Goal: Transaction & Acquisition: Purchase product/service

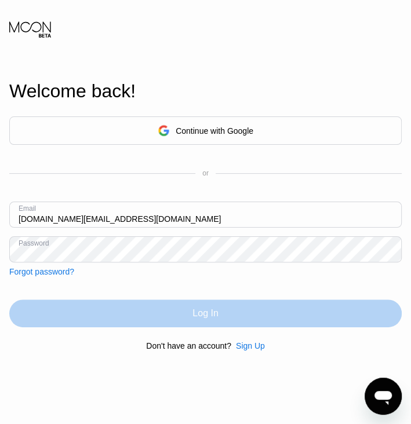
click at [213, 327] on div "Log In" at bounding box center [205, 314] width 393 height 28
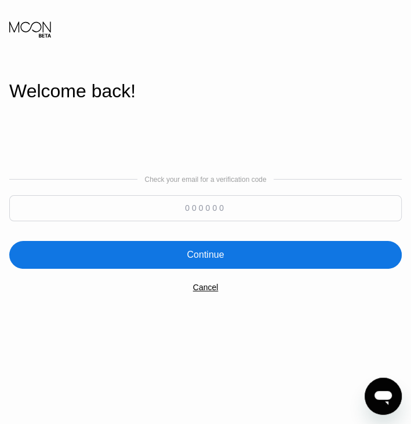
click at [212, 206] on input at bounding box center [205, 208] width 393 height 26
click at [206, 291] on div "Cancel" at bounding box center [206, 287] width 26 height 9
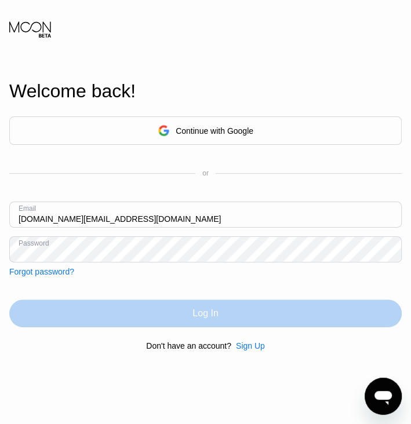
click at [199, 313] on div "Log In" at bounding box center [206, 314] width 26 height 12
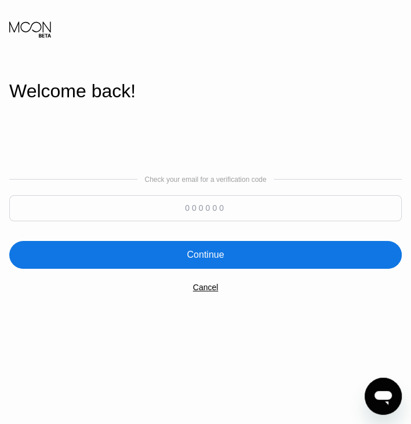
click at [239, 206] on input at bounding box center [205, 208] width 393 height 26
click at [227, 206] on input at bounding box center [205, 208] width 393 height 26
drag, startPoint x: 271, startPoint y: 211, endPoint x: 288, endPoint y: 211, distance: 16.2
click at [288, 211] on input at bounding box center [205, 208] width 393 height 26
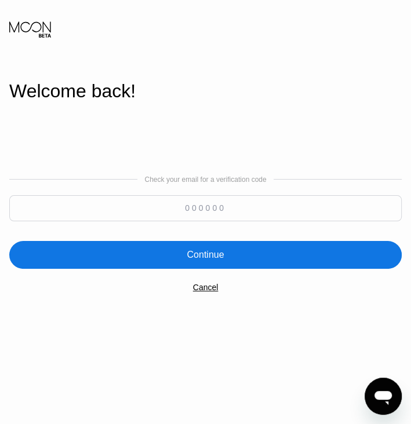
click at [288, 211] on input at bounding box center [205, 208] width 393 height 26
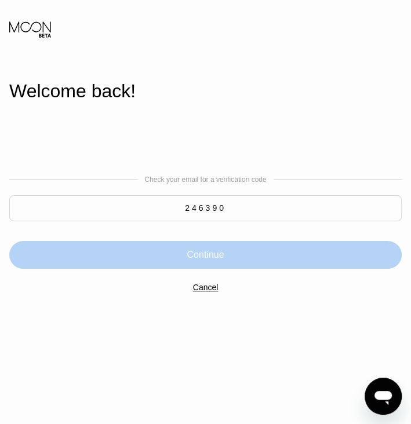
click at [218, 256] on div "Continue" at bounding box center [205, 255] width 37 height 12
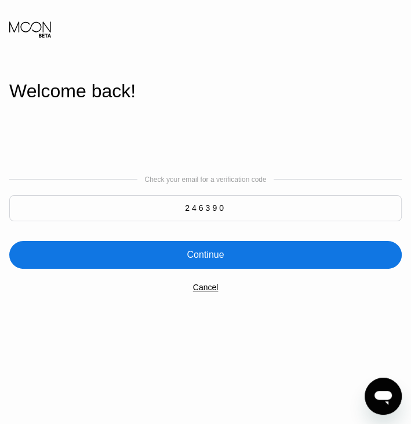
click at [246, 210] on input "246390" at bounding box center [205, 208] width 393 height 26
type input "2"
type input "762325"
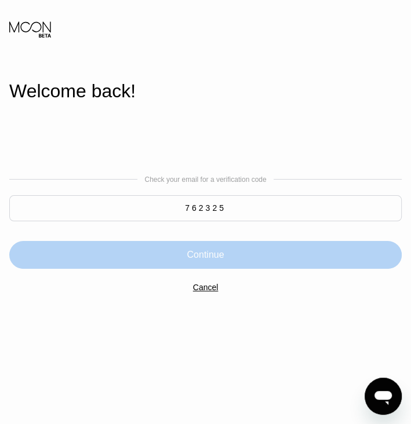
click at [226, 256] on div "Continue" at bounding box center [205, 255] width 393 height 28
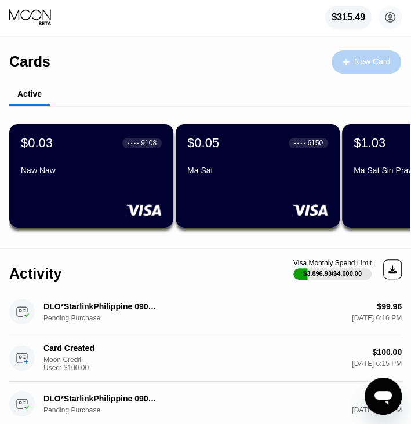
click at [380, 72] on div "New Card" at bounding box center [367, 61] width 70 height 23
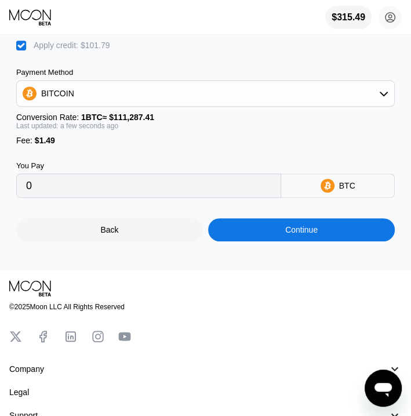
scroll to position [226, 0]
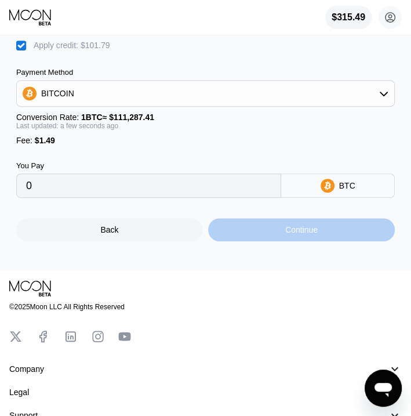
click at [348, 241] on div "Continue" at bounding box center [301, 229] width 187 height 23
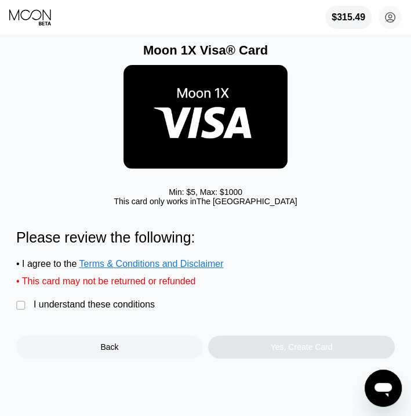
click at [86, 310] on div "I understand these conditions" at bounding box center [94, 304] width 121 height 10
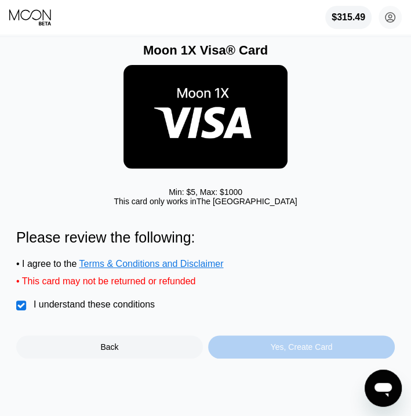
click at [270, 353] on div "Yes, Create Card" at bounding box center [301, 346] width 187 height 23
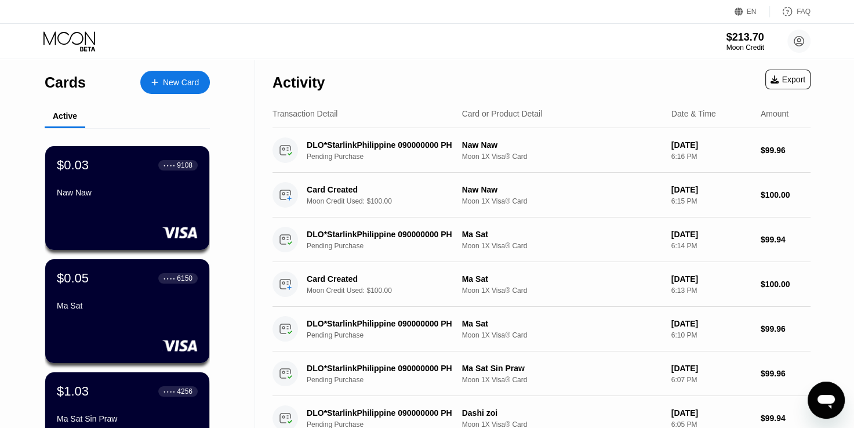
click at [80, 45] on icon at bounding box center [70, 41] width 54 height 20
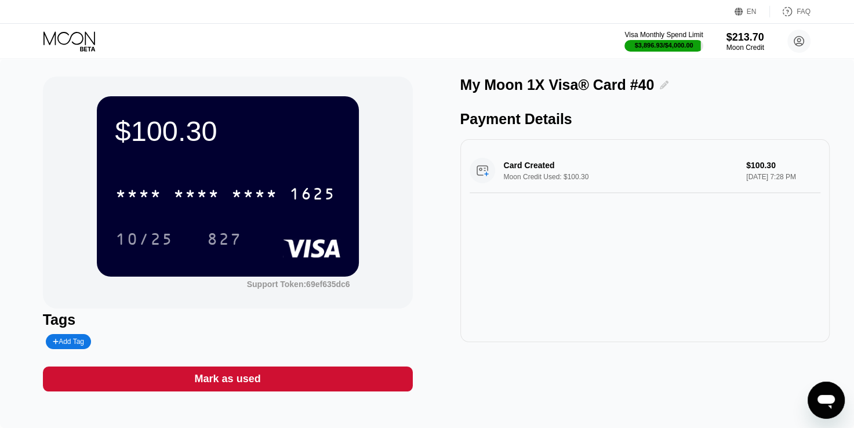
click at [411, 88] on icon at bounding box center [664, 85] width 9 height 9
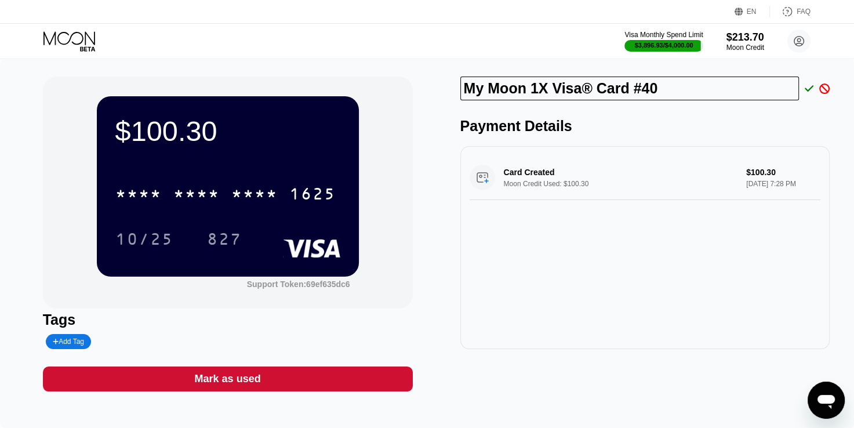
drag, startPoint x: 662, startPoint y: 89, endPoint x: 418, endPoint y: 128, distance: 247.3
click at [411, 128] on div "$100.30 * * * * * * * * * * * * 1625 10/25 827 Support Token: 69ef635dc6 Tags A…" at bounding box center [427, 234] width 769 height 315
type input "Than [PERSON_NAME]"
click at [411, 85] on icon at bounding box center [809, 89] width 9 height 10
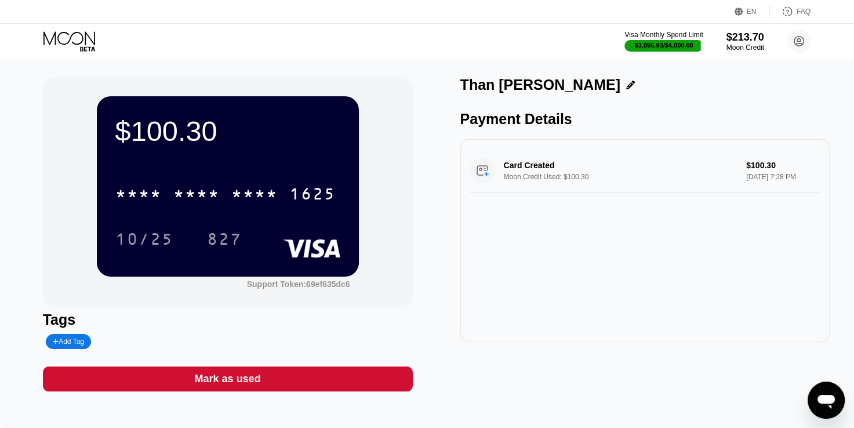
click at [411, 92] on div "Than [PERSON_NAME]" at bounding box center [645, 85] width 370 height 17
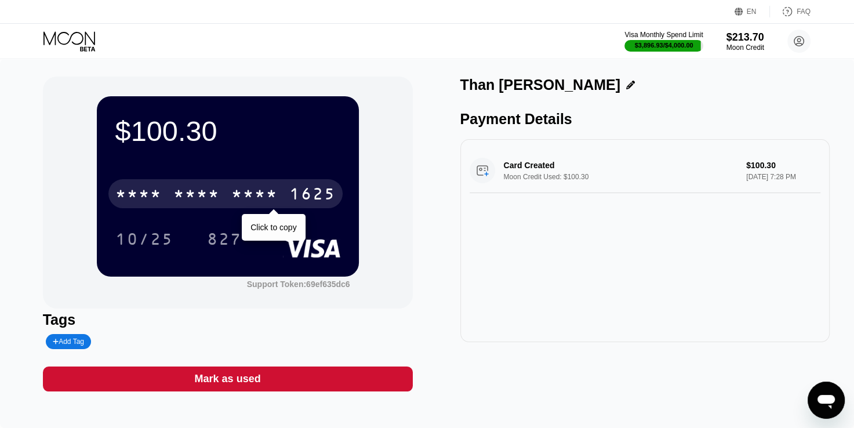
click at [315, 205] on div "1625" at bounding box center [312, 195] width 46 height 19
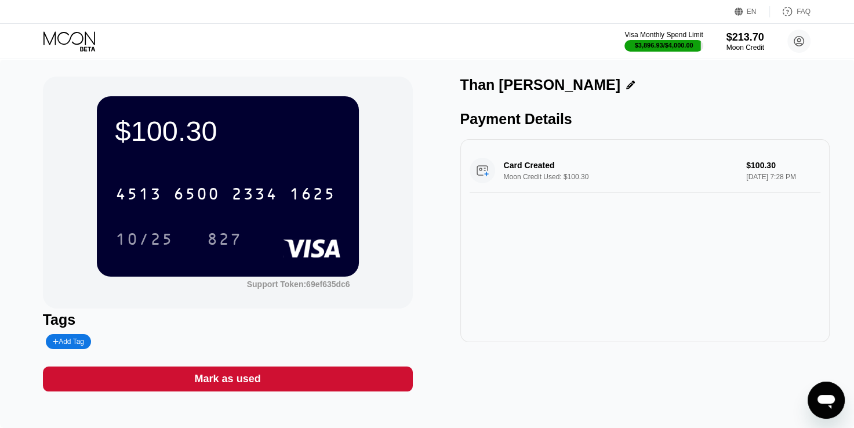
click at [411, 71] on div "$100.30 4513 6500 2334 1625 10/25 827 Support Token: 69ef635dc6 Tags Add Tag Ma…" at bounding box center [427, 243] width 854 height 369
click at [77, 45] on icon at bounding box center [70, 41] width 54 height 20
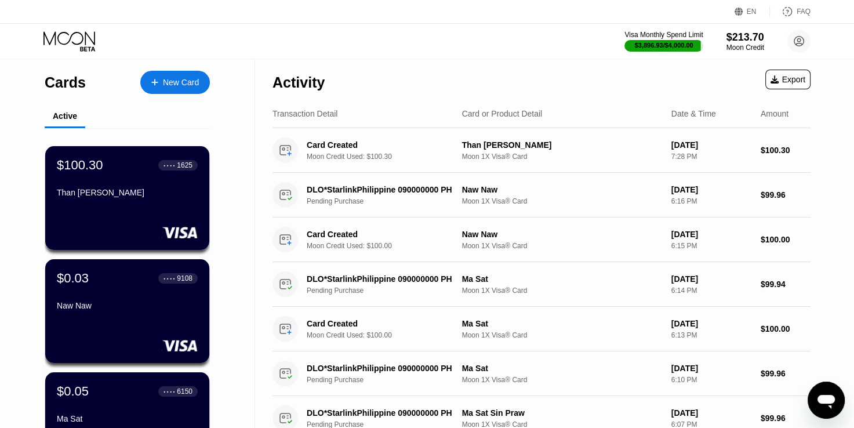
click at [489, 50] on div "Visa Monthly Spend Limit $3,896.93 / $4,000.00 $213.70 Moon Credit [DOMAIN_NAME…" at bounding box center [427, 41] width 854 height 35
